Goal: Transaction & Acquisition: Book appointment/travel/reservation

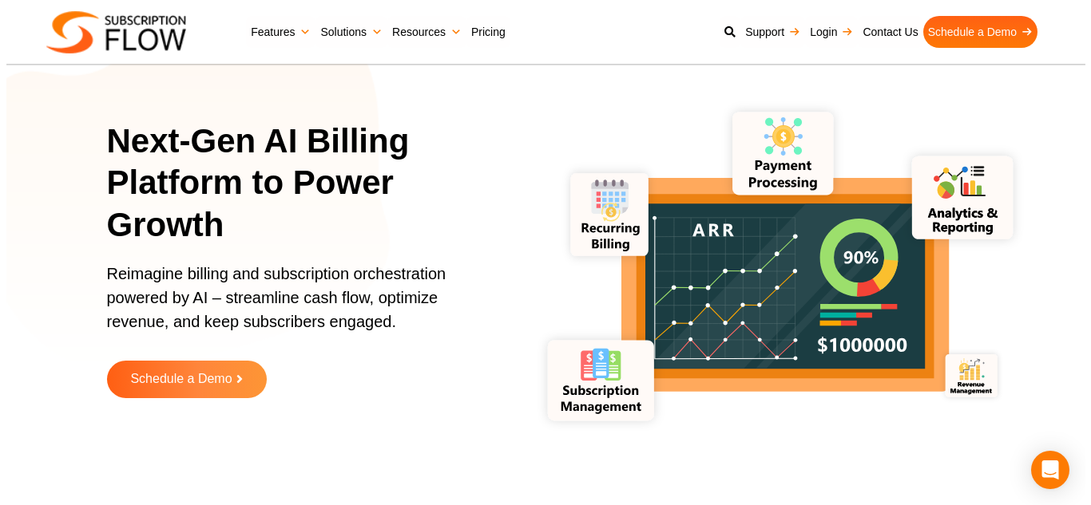
scroll to position [27, 0]
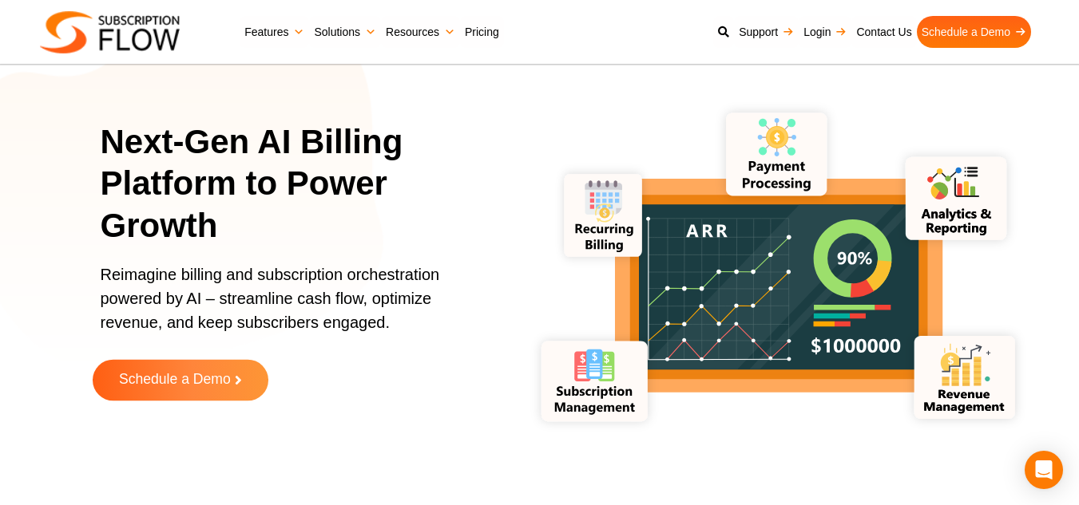
click at [205, 390] on link "Schedule a Demo" at bounding box center [181, 381] width 176 height 42
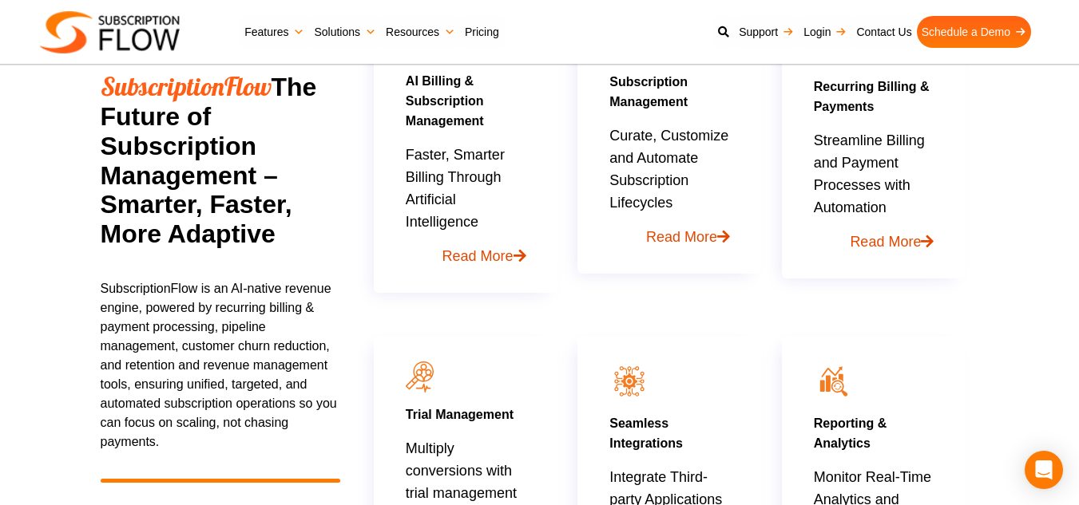
scroll to position [880, 0]
